Goal: Task Accomplishment & Management: Use online tool/utility

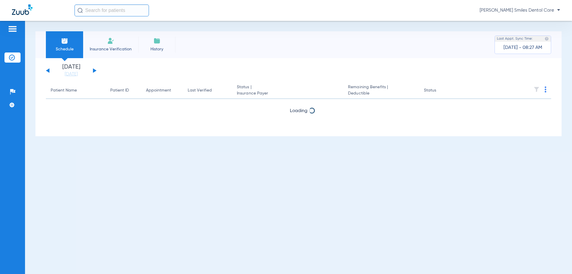
click at [94, 69] on button at bounding box center [95, 70] width 4 height 4
click at [95, 68] on div "[DATE] [DATE] [DATE] [DATE] [DATE] [DATE] [DATE] [DATE] [DATE] [DATE] [DATE] [D…" at bounding box center [71, 70] width 51 height 13
click at [94, 70] on button at bounding box center [95, 70] width 4 height 4
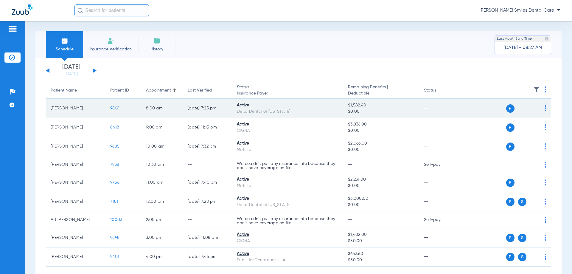
click at [119, 108] on span "9866" at bounding box center [114, 108] width 9 height 4
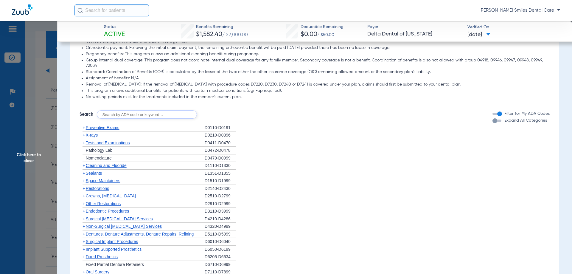
scroll to position [357, 0]
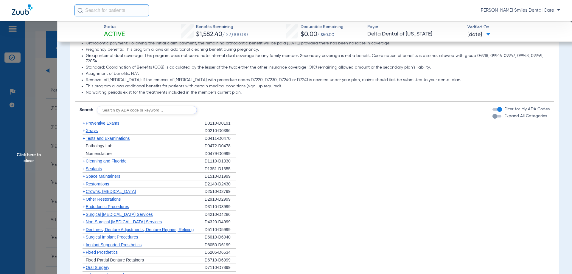
click at [121, 160] on span "Cleaning and Fluoride" at bounding box center [106, 161] width 41 height 5
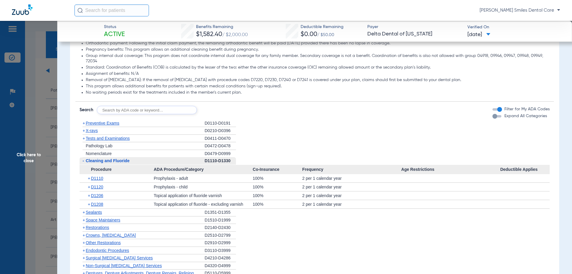
click at [18, 153] on span "Click here to close" at bounding box center [28, 158] width 57 height 274
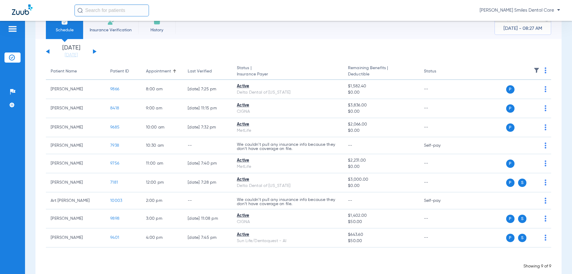
scroll to position [31, 0]
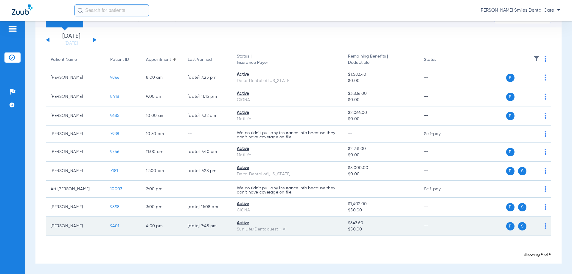
click at [116, 225] on span "9401" at bounding box center [114, 226] width 9 height 4
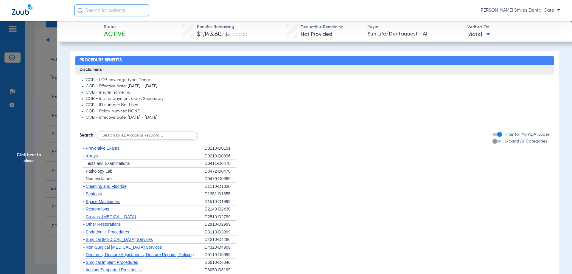
scroll to position [298, 0]
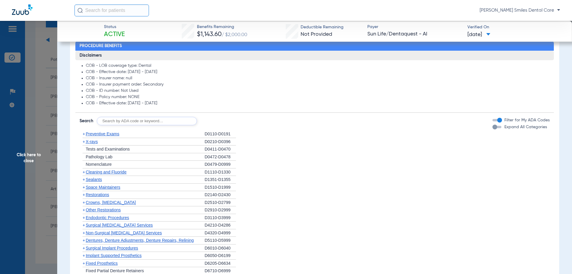
click at [120, 173] on span "Cleaning and Fluoride" at bounding box center [106, 172] width 41 height 5
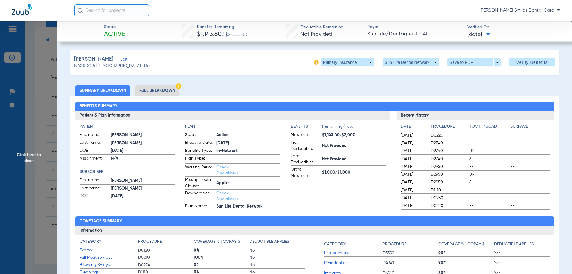
scroll to position [0, 0]
click at [366, 67] on div "[PERSON_NAME] Edit (9401) DOB: [DEMOGRAPHIC_DATA] - HoH Primary Insurance arrow…" at bounding box center [314, 62] width 489 height 25
click at [364, 62] on span at bounding box center [347, 62] width 53 height 8
click at [331, 83] on button "Secondary Insurance" at bounding box center [341, 86] width 49 height 12
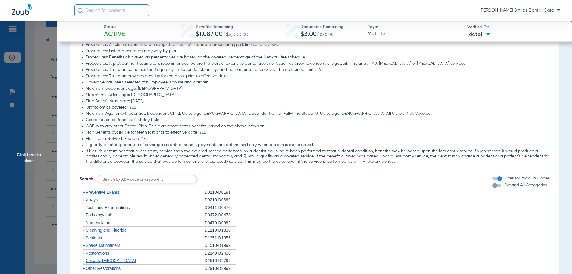
scroll to position [477, 0]
click at [118, 229] on span "Cleaning and Fluoride" at bounding box center [106, 228] width 41 height 5
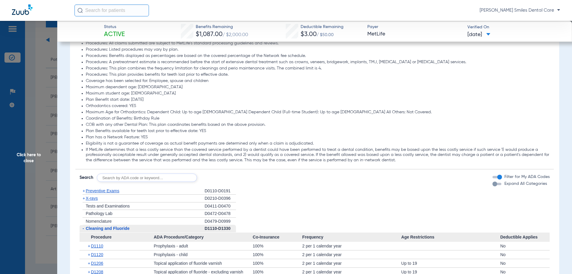
scroll to position [507, 0]
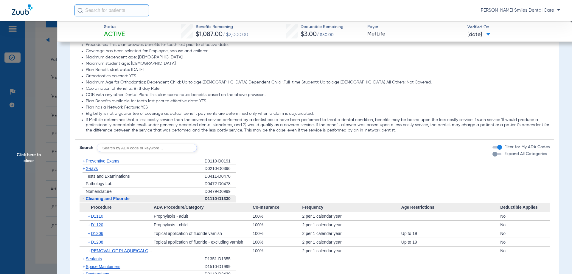
click at [232, 102] on li "Plan Benefits available for teeth lost prior to effective date: YES" at bounding box center [318, 101] width 464 height 5
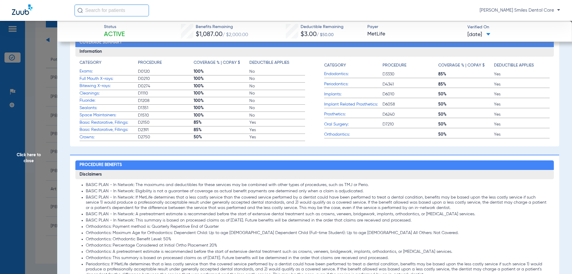
scroll to position [89, 0]
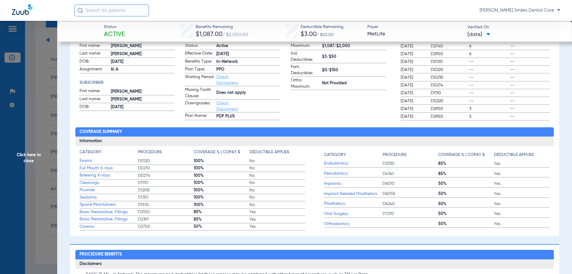
click at [32, 159] on span "Click here to close" at bounding box center [28, 158] width 57 height 274
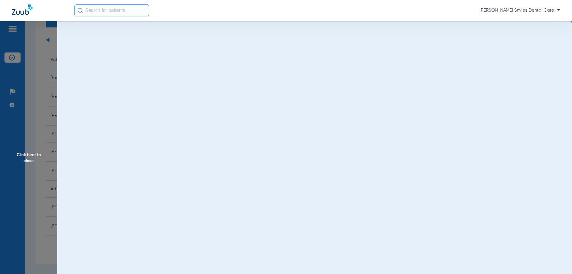
scroll to position [0, 0]
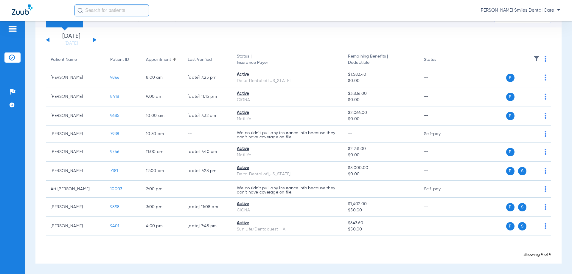
click at [94, 39] on button at bounding box center [95, 40] width 4 height 4
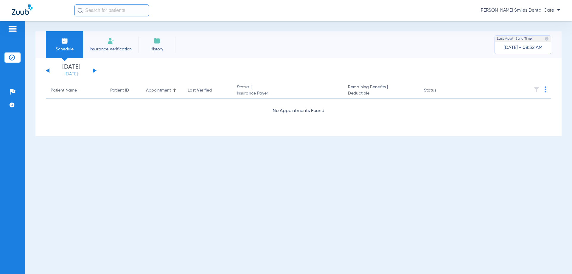
click at [74, 76] on link "[DATE]" at bounding box center [71, 74] width 36 height 6
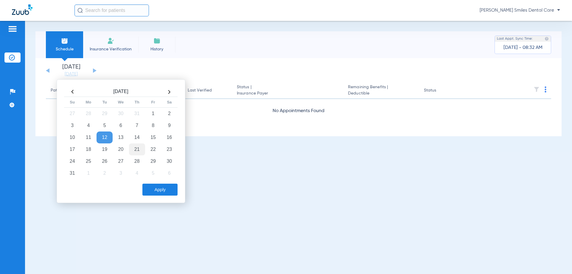
click at [135, 151] on td "21" at bounding box center [137, 149] width 16 height 12
click at [163, 187] on button "Apply" at bounding box center [159, 190] width 35 height 12
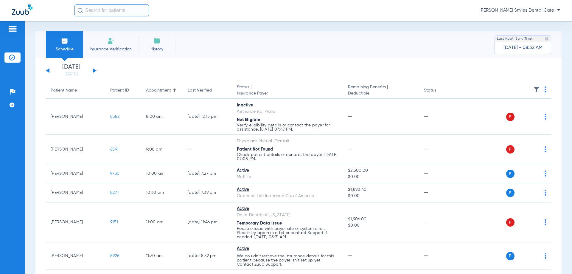
click at [116, 49] on span "Insurance Verification" at bounding box center [111, 49] width 46 height 6
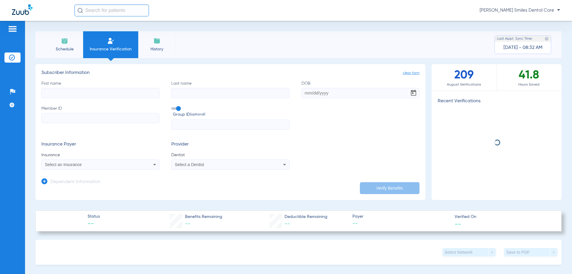
click at [116, 92] on input "First name" at bounding box center [100, 93] width 118 height 10
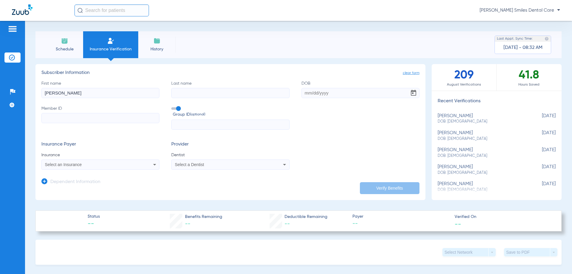
type input "[PERSON_NAME]"
click at [307, 95] on input "DOB Required" at bounding box center [361, 93] width 118 height 10
type input "[DATE]"
click at [120, 115] on input "Member ID" at bounding box center [100, 118] width 118 height 10
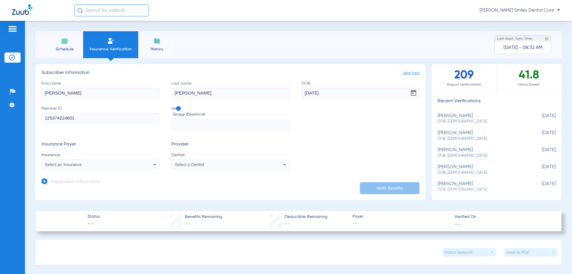
type input "125374224801"
click at [173, 109] on span at bounding box center [175, 108] width 9 height 2
click at [173, 106] on input "Group ID (optional)" at bounding box center [173, 106] width 0 height 0
click at [88, 165] on div "Select an Insurance" at bounding box center [89, 164] width 89 height 4
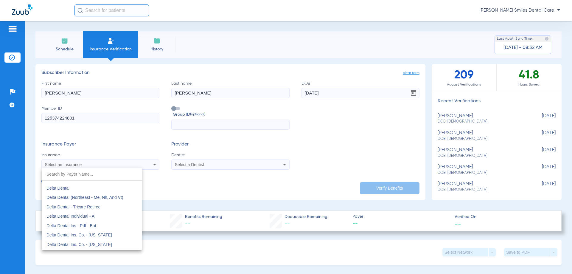
scroll to position [954, 0]
click at [63, 196] on mat-option "Delta Dental" at bounding box center [92, 199] width 100 height 10
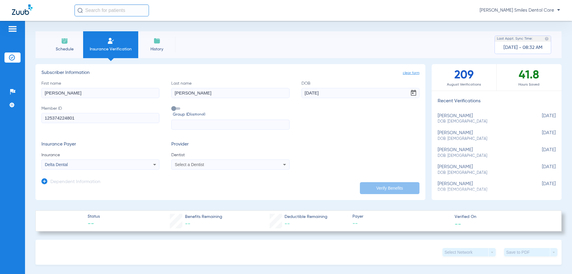
click at [219, 165] on div "Select a Dentist" at bounding box center [219, 164] width 89 height 4
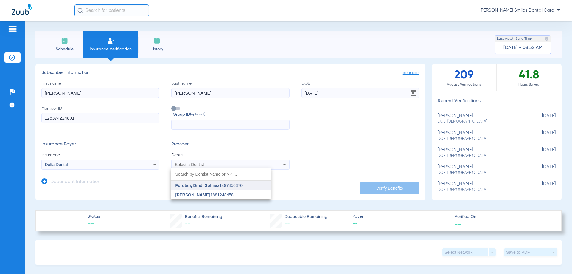
click at [193, 185] on span "Forutan, Dmd, Solmaz" at bounding box center [198, 185] width 44 height 5
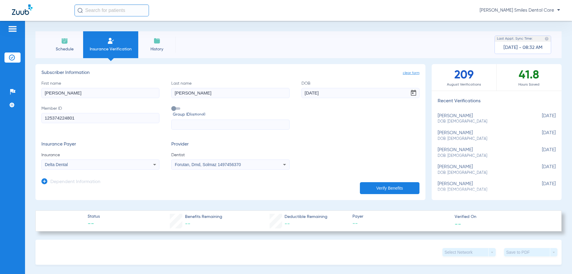
click at [395, 187] on button "Verify Benefits" at bounding box center [390, 188] width 60 height 12
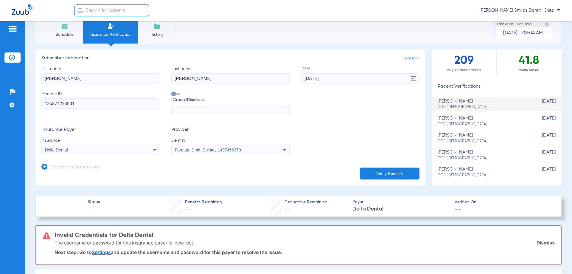
scroll to position [0, 0]
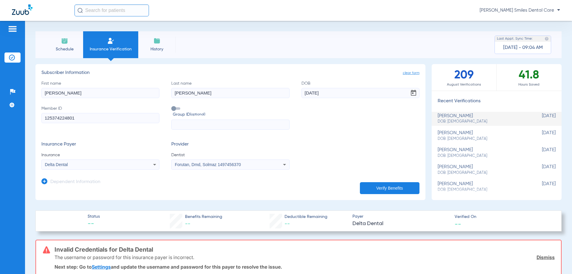
click at [63, 32] on li "Schedule" at bounding box center [64, 44] width 37 height 27
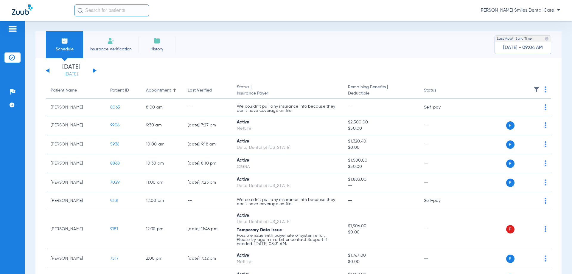
click at [72, 74] on link "[DATE]" at bounding box center [71, 74] width 36 height 6
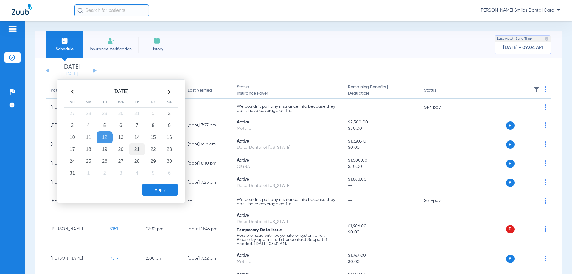
click at [138, 148] on td "21" at bounding box center [137, 149] width 16 height 12
click at [164, 188] on button "Apply" at bounding box center [159, 190] width 35 height 12
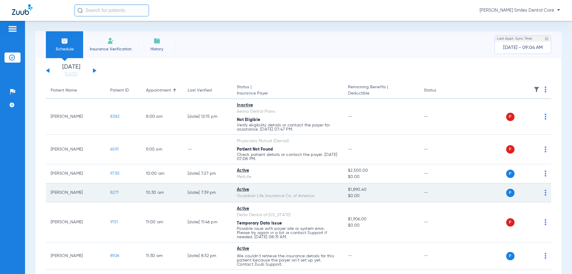
click at [115, 192] on span "8271" at bounding box center [114, 192] width 8 height 4
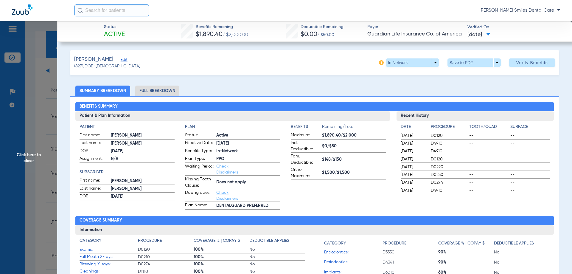
click at [162, 92] on li "Full Breakdown" at bounding box center [157, 91] width 44 height 10
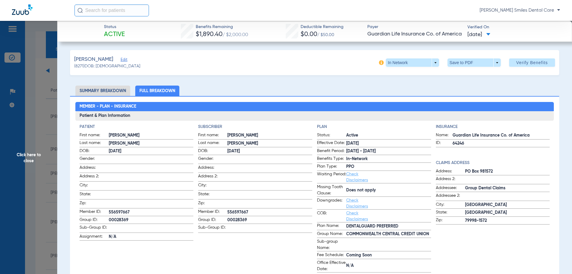
scroll to position [30, 0]
